Goal: Register for event/course

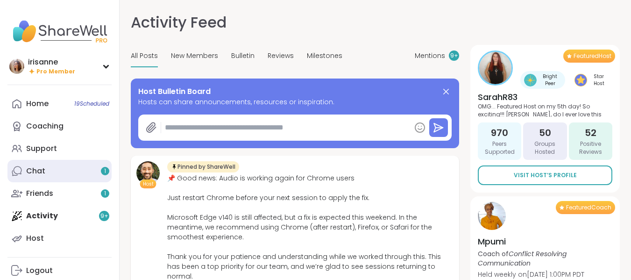
click at [18, 164] on link "Chat 1" at bounding box center [59, 171] width 104 height 22
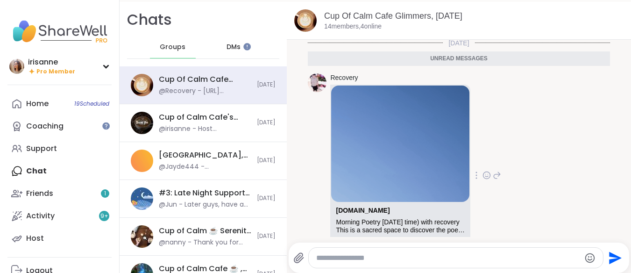
scroll to position [3846, 0]
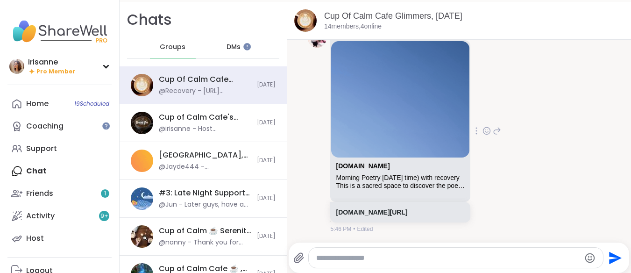
click at [491, 134] on icon at bounding box center [486, 130] width 8 height 9
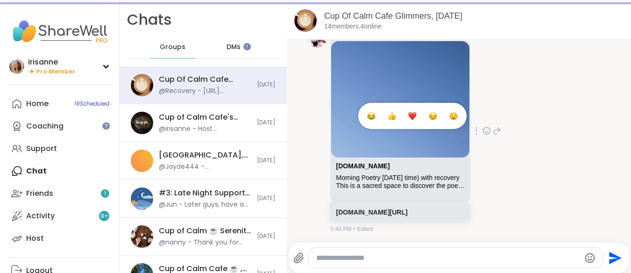
click at [422, 124] on button "Select Reaction: Heart" at bounding box center [412, 115] width 19 height 19
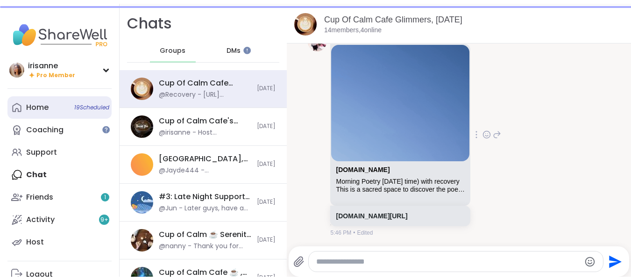
scroll to position [3859, 0]
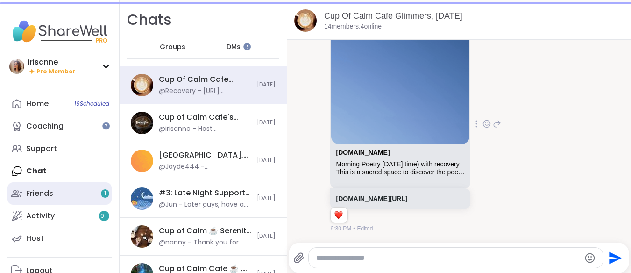
click at [64, 201] on link "Friends 1" at bounding box center [59, 193] width 104 height 22
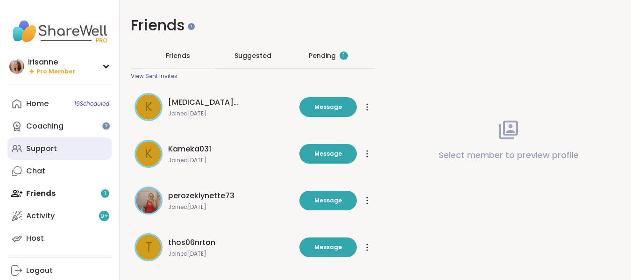
click at [57, 145] on link "Support" at bounding box center [59, 148] width 104 height 22
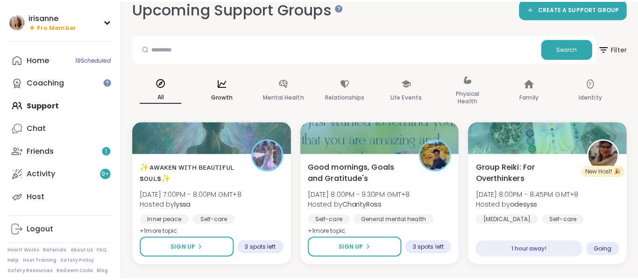
scroll to position [47, 0]
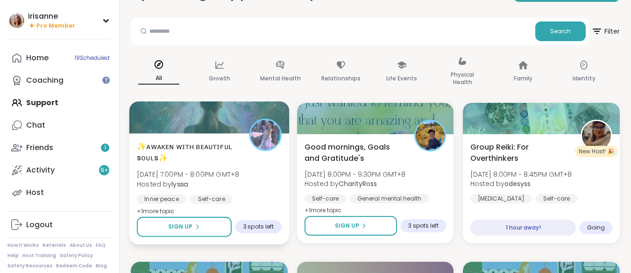
click at [203, 166] on div "✨ᴀᴡᴀᴋᴇɴ ᴡɪᴛʜ ʙᴇᴀᴜᴛɪғᴜʟ sᴏᴜʟs✨ Mon, Sep 15 | 7:00PM - 8:00PM GMT+8 Hosted by lys…" at bounding box center [209, 179] width 145 height 76
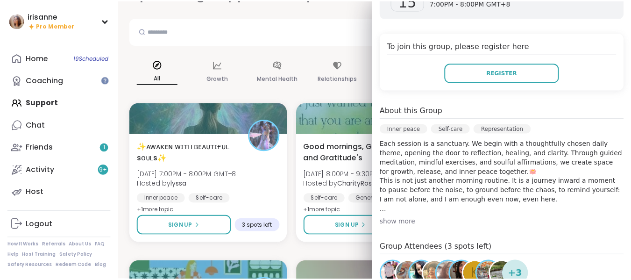
scroll to position [187, 0]
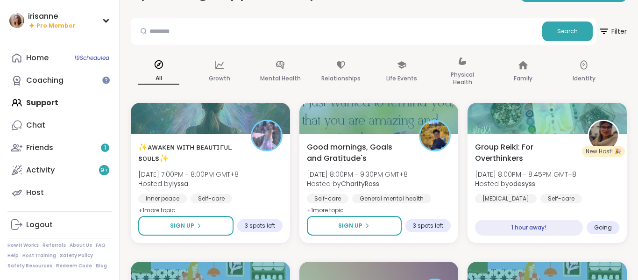
click at [291, 18] on div "Search" at bounding box center [363, 31] width 465 height 27
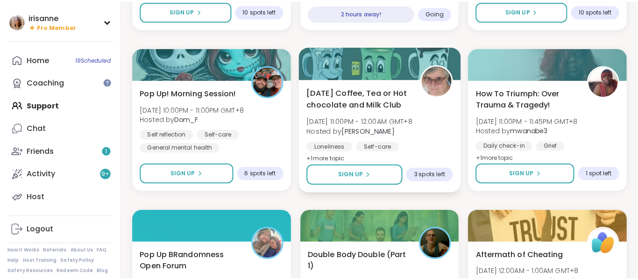
scroll to position [327, 0]
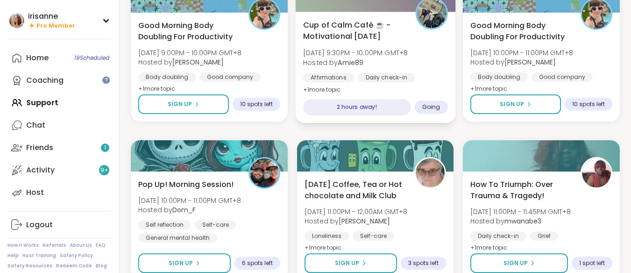
click at [423, 70] on div "Cup of Calm Café ☕️ - Motivational Monday Mon, Sep 15 | 9:30PM - 10:00PM GMT+8 …" at bounding box center [375, 57] width 145 height 76
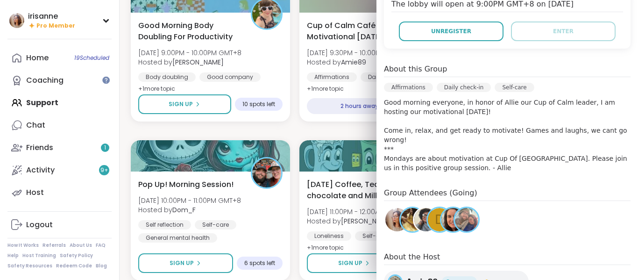
scroll to position [299, 0]
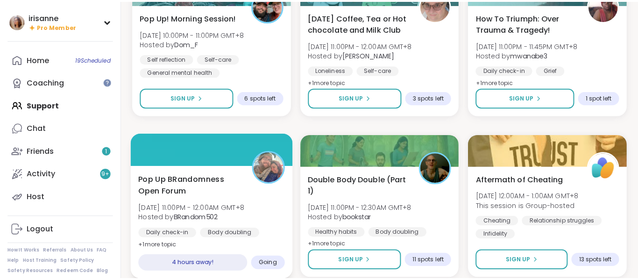
scroll to position [514, 0]
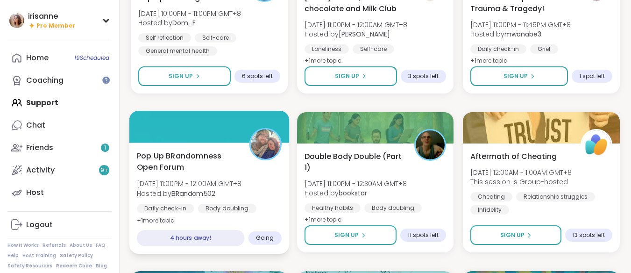
click at [176, 129] on div at bounding box center [209, 127] width 160 height 32
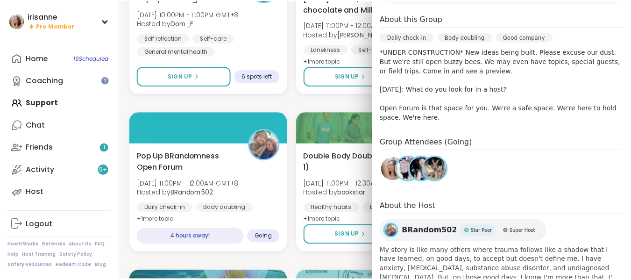
scroll to position [0, 0]
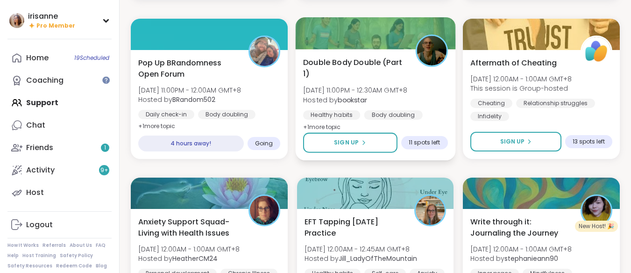
click at [417, 114] on div "Body doubling" at bounding box center [393, 114] width 58 height 9
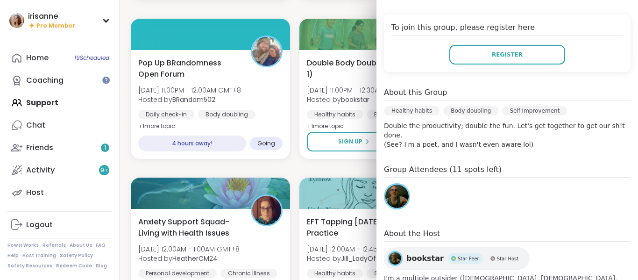
click at [539, 164] on h4 "Group Attendees (11 spots left)" at bounding box center [507, 171] width 246 height 14
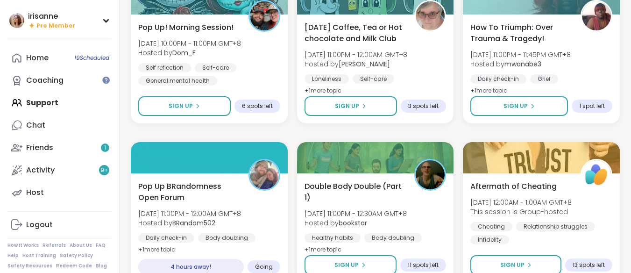
scroll to position [373, 0]
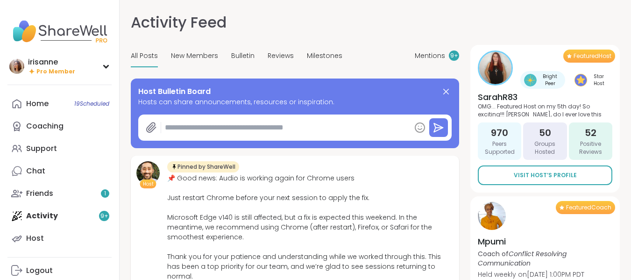
type textarea "*"
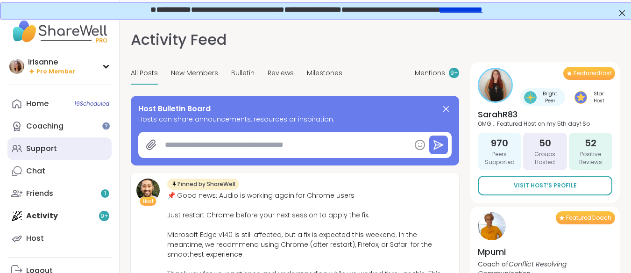
click at [49, 154] on link "Support" at bounding box center [59, 148] width 104 height 22
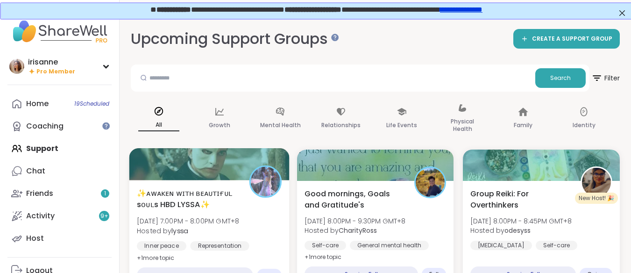
click at [175, 178] on div at bounding box center [209, 164] width 160 height 32
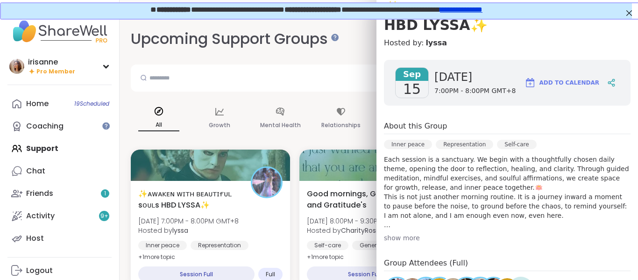
scroll to position [249, 0]
